Goal: Information Seeking & Learning: Learn about a topic

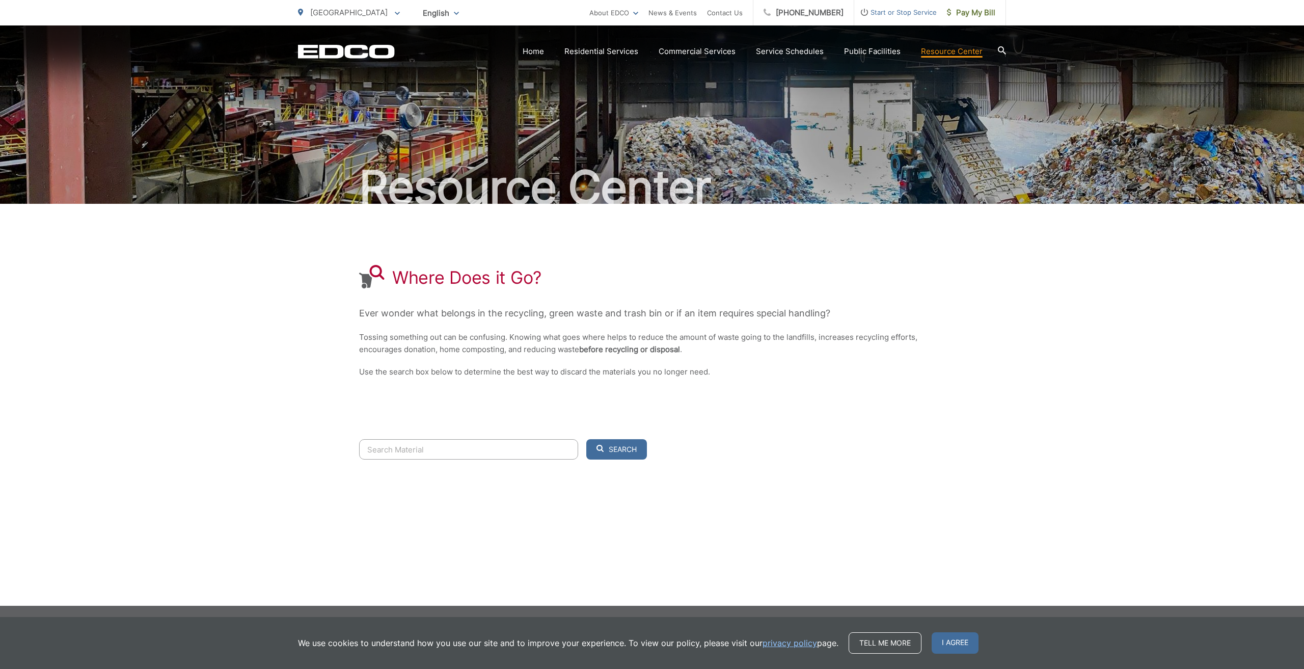
click at [437, 454] on input "Search" at bounding box center [468, 449] width 219 height 20
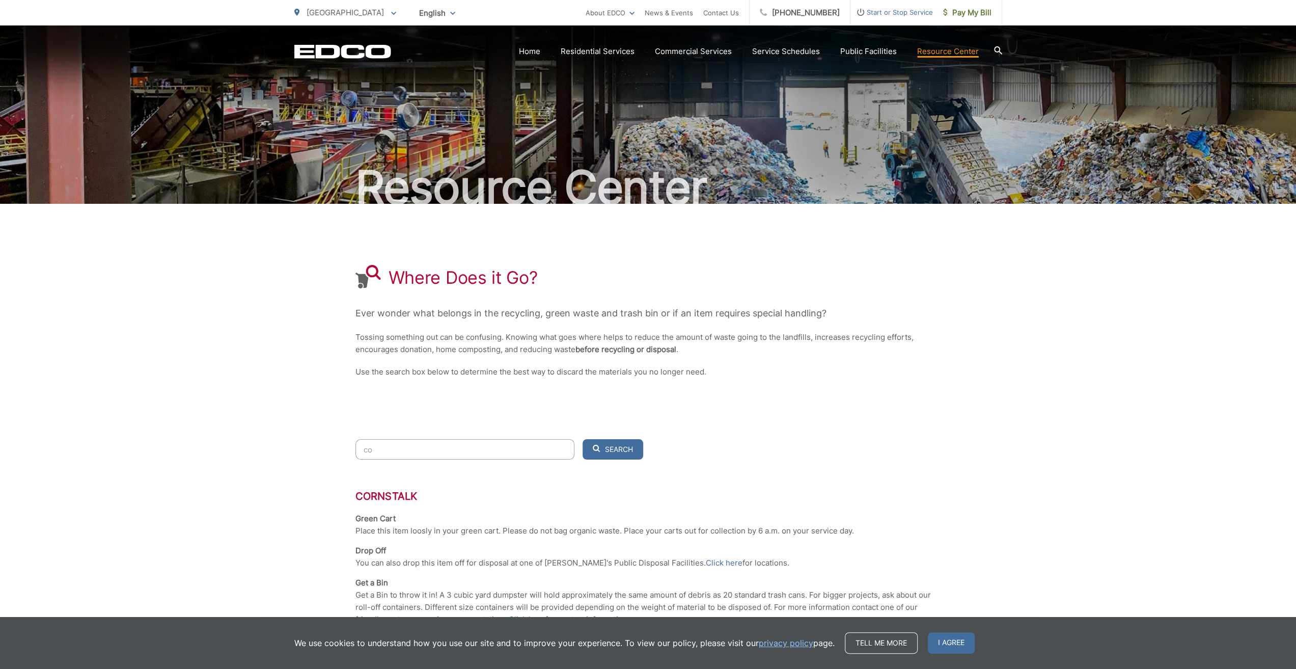
type input "c"
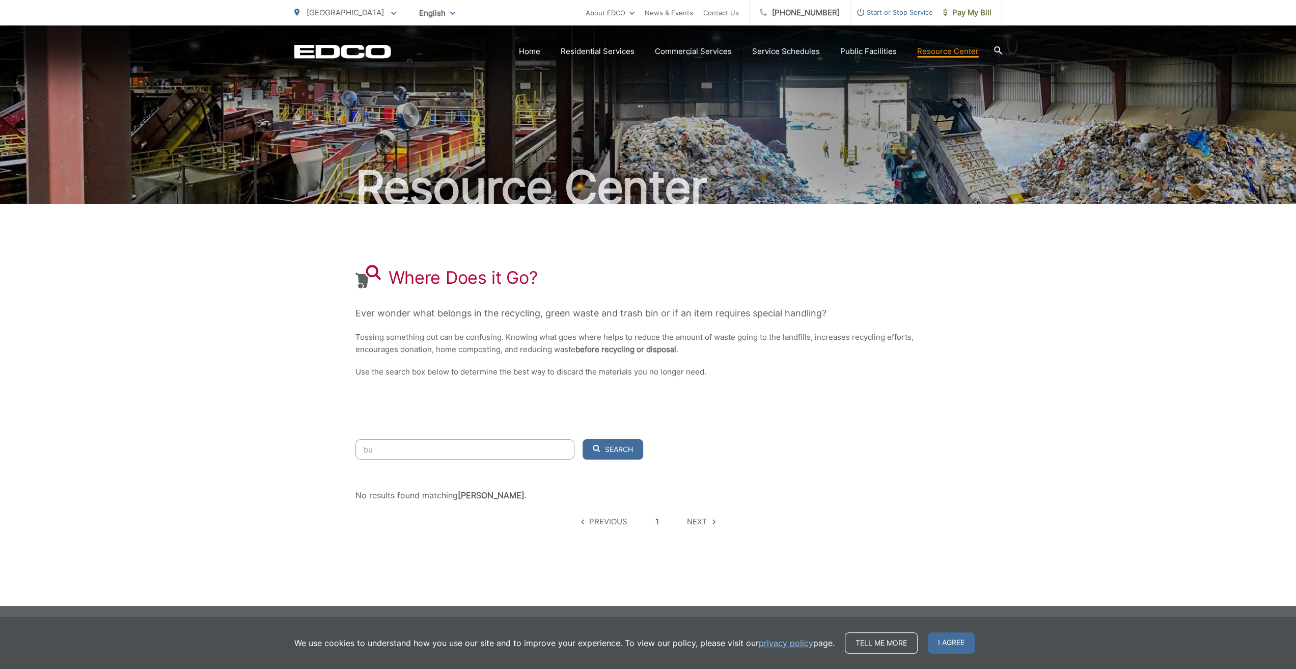
type input "b"
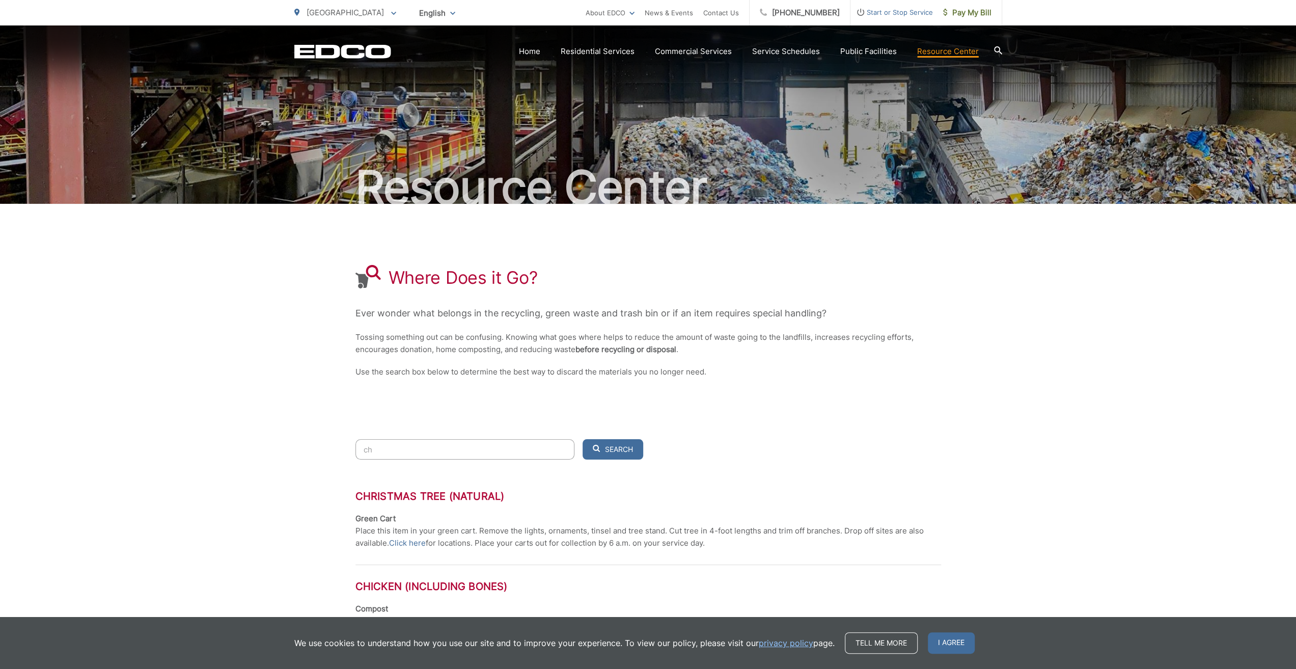
type input "c"
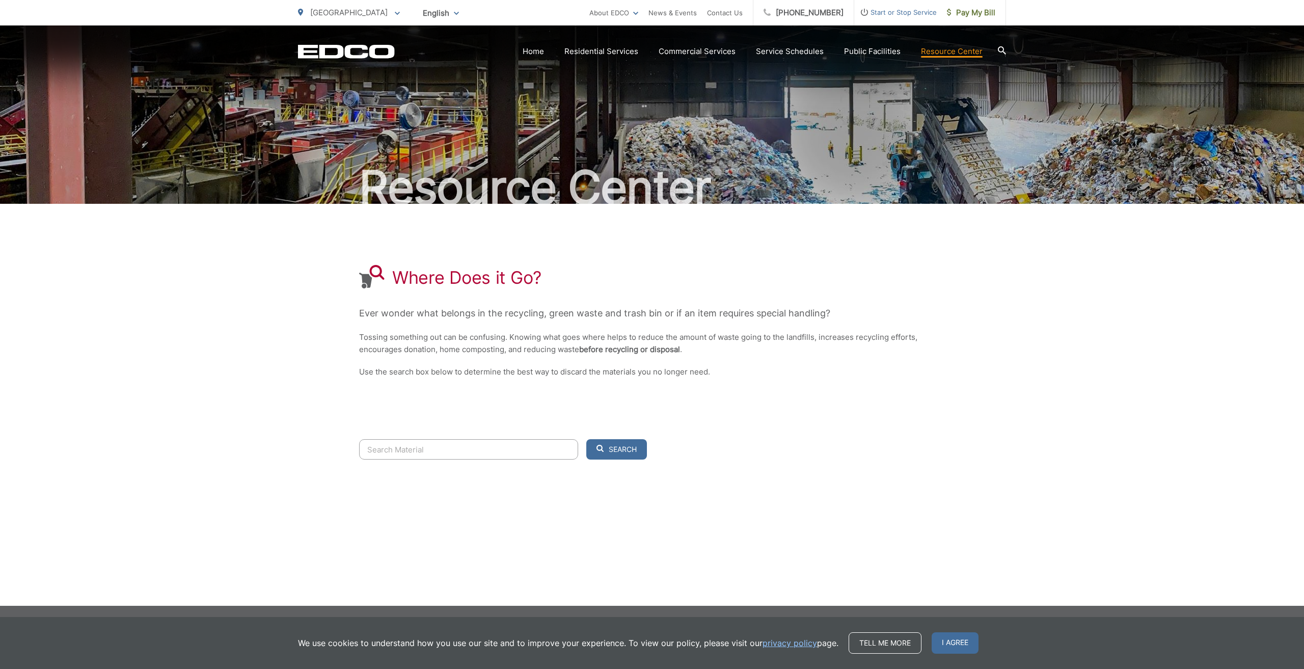
type input "b"
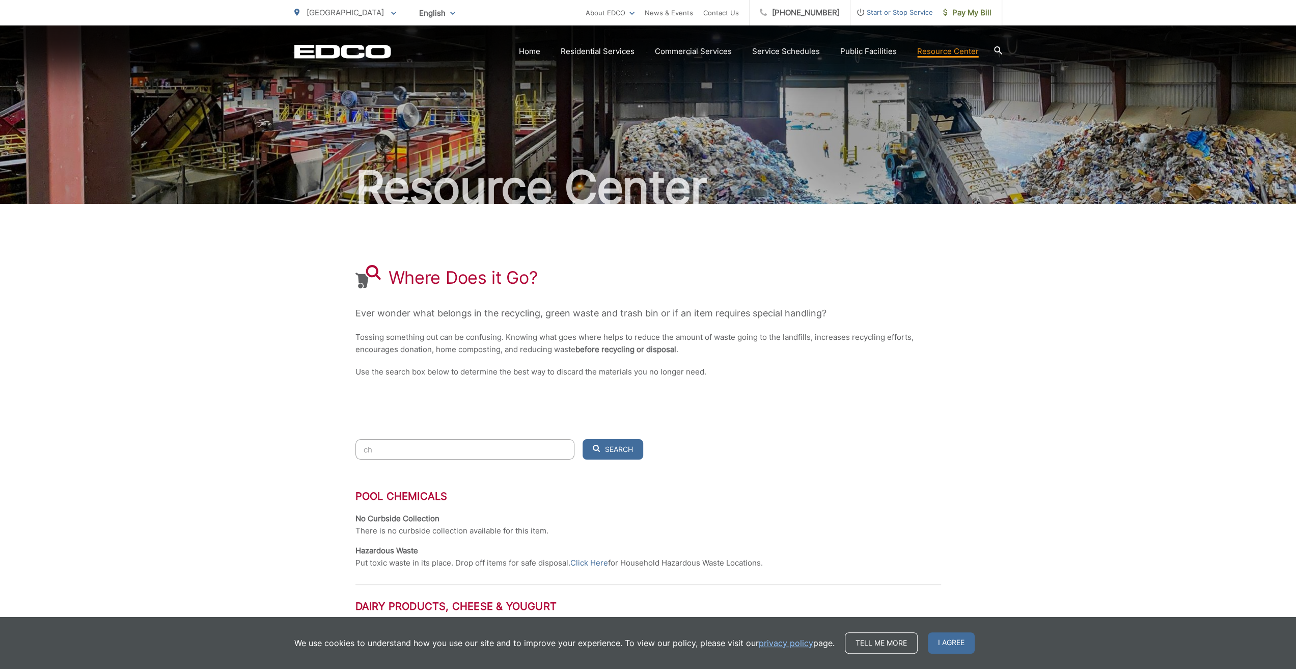
type input "c"
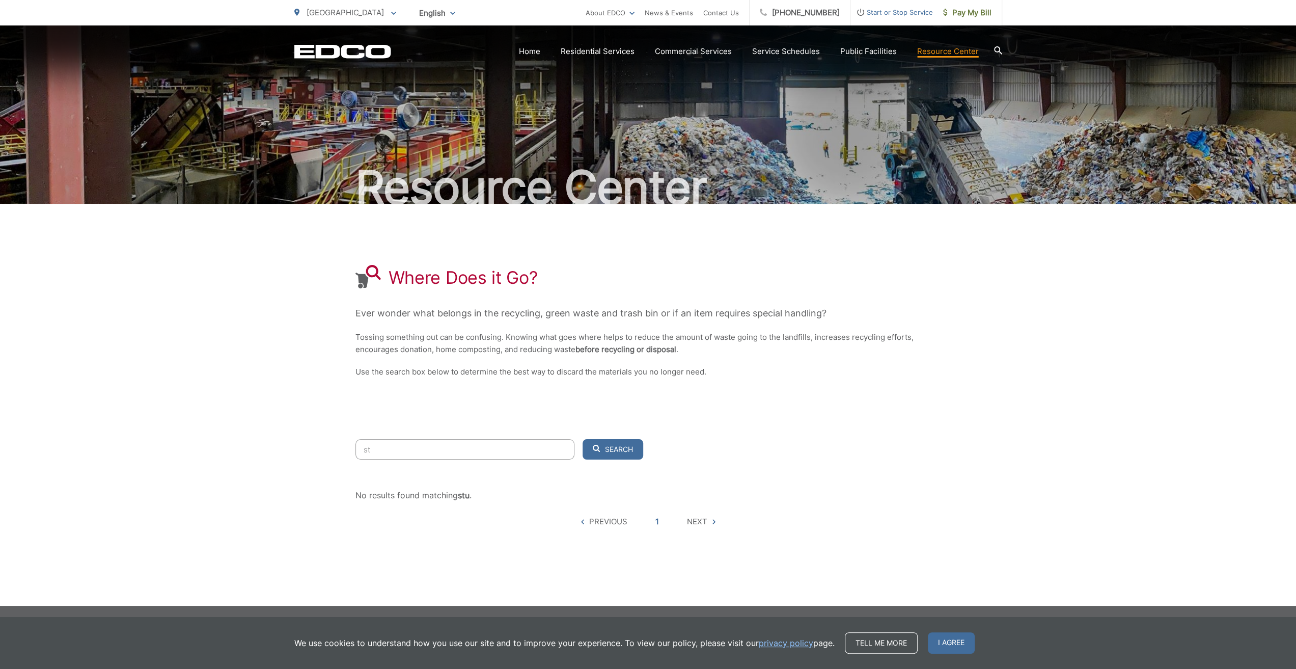
type input "s"
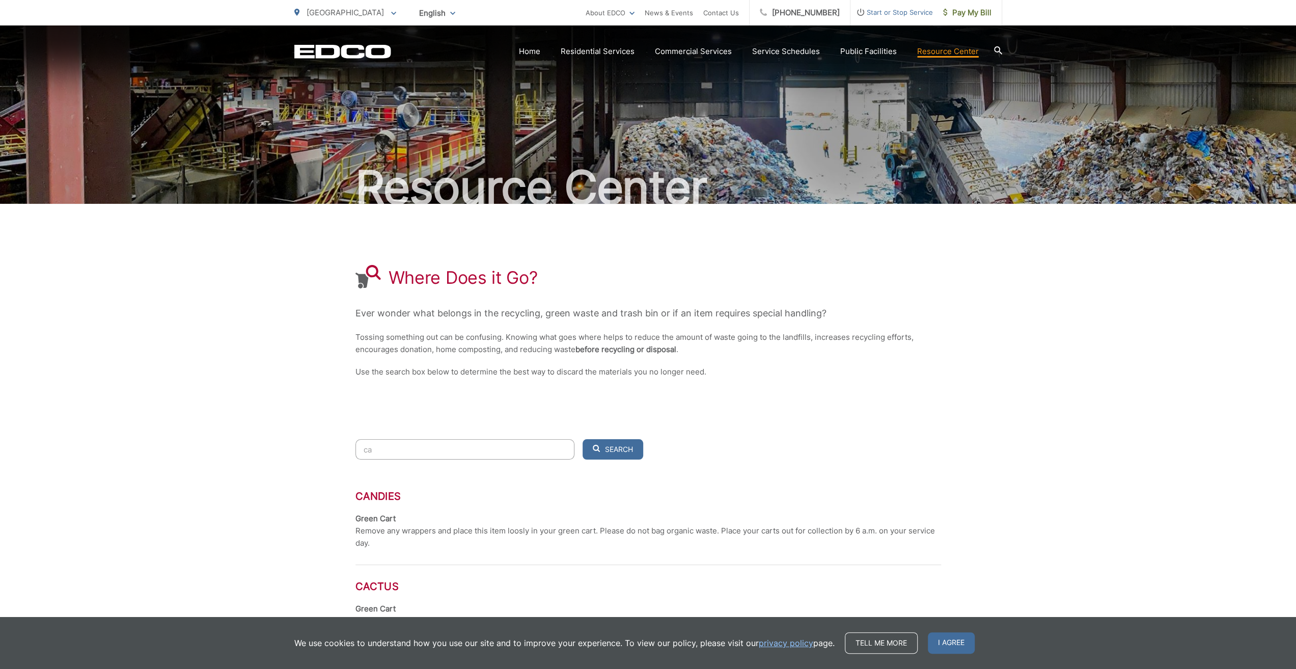
type input "c"
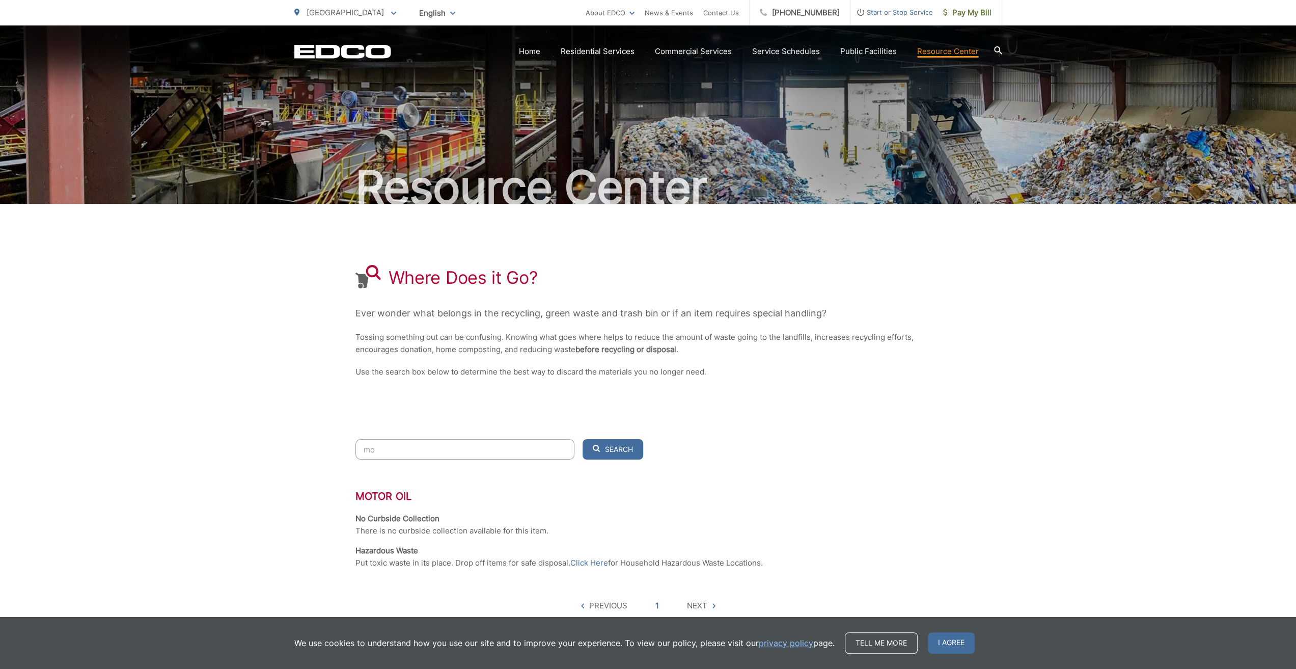
type input "m"
